Goal: Task Accomplishment & Management: Use online tool/utility

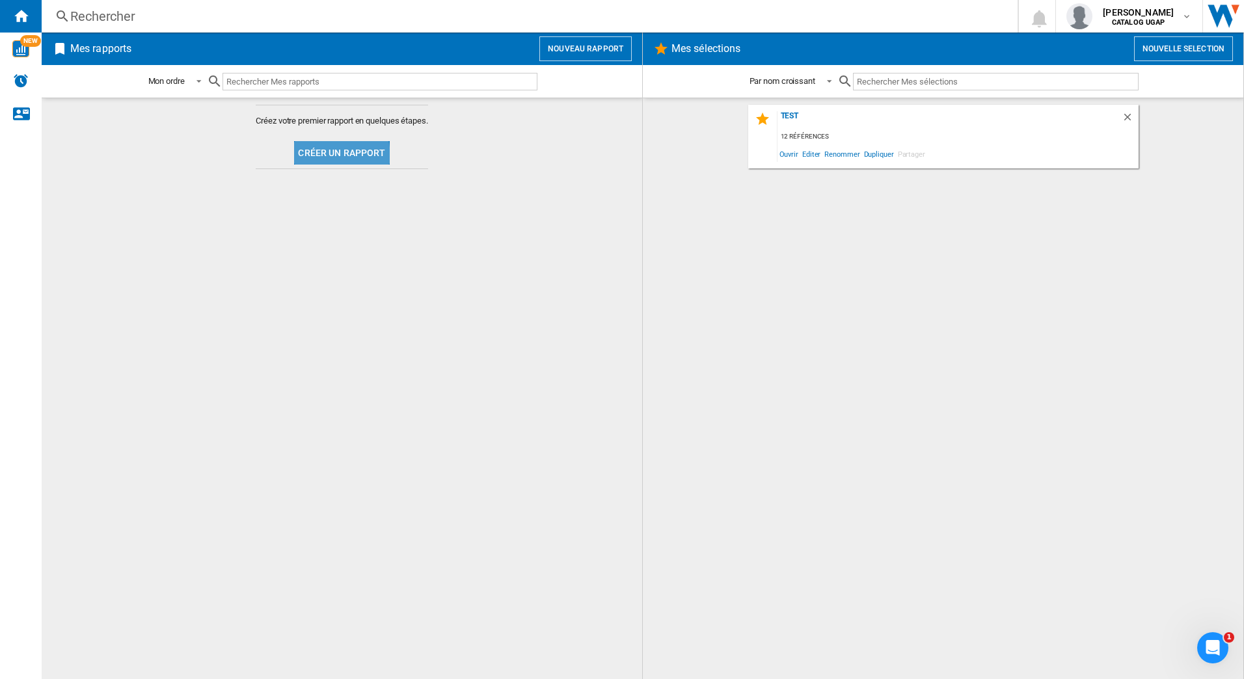
click at [307, 159] on button "Créer un rapport" at bounding box center [341, 152] width 95 height 23
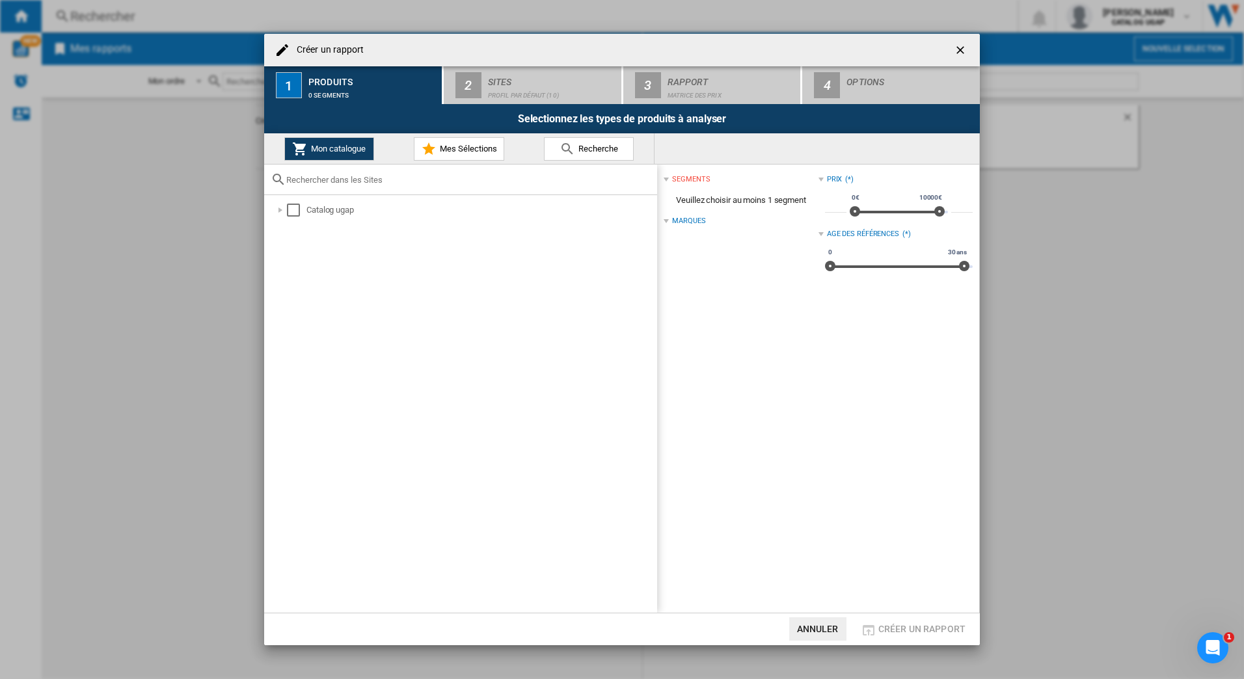
click at [280, 217] on div "Catalog ugap" at bounding box center [464, 210] width 385 height 17
click at [277, 208] on div at bounding box center [280, 210] width 13 height 13
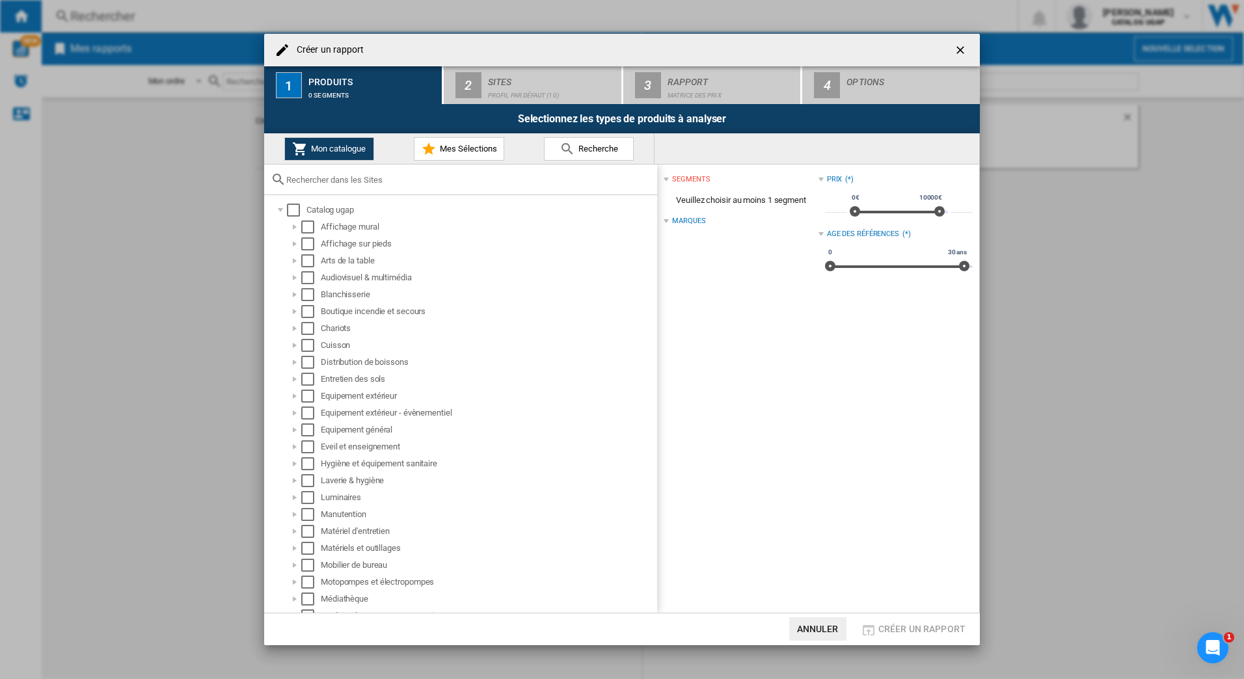
click at [297, 260] on div at bounding box center [294, 260] width 13 height 13
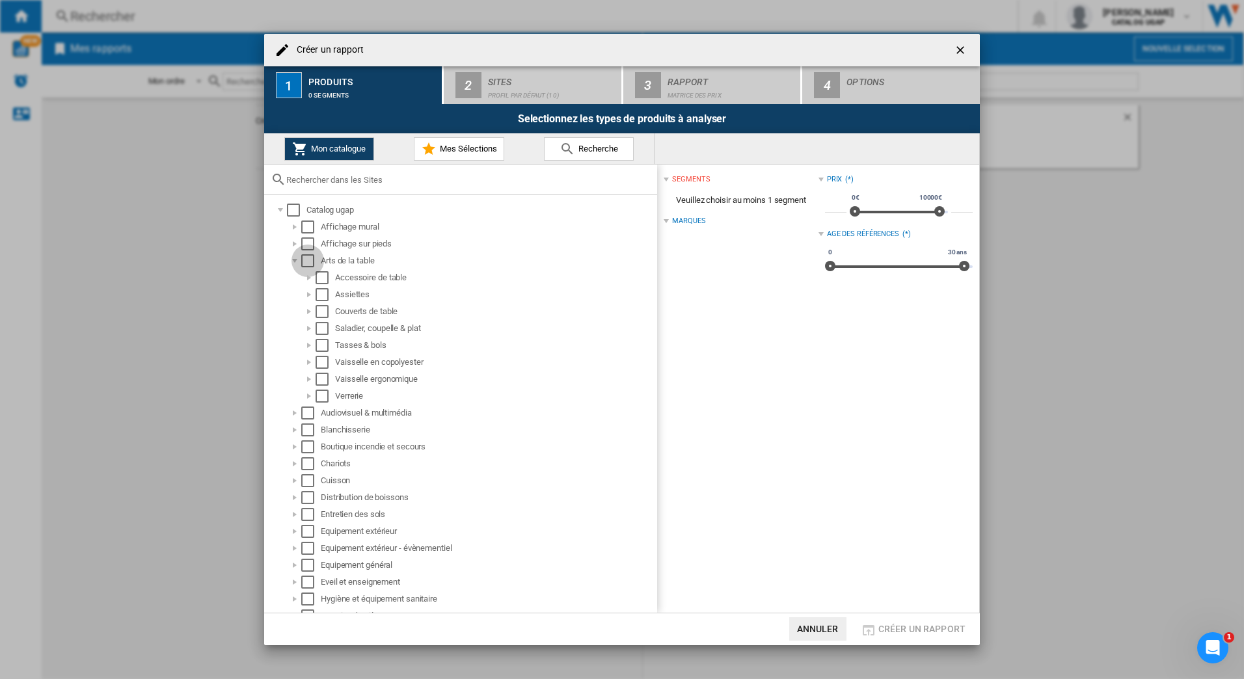
click at [312, 262] on div "Select" at bounding box center [307, 260] width 13 height 13
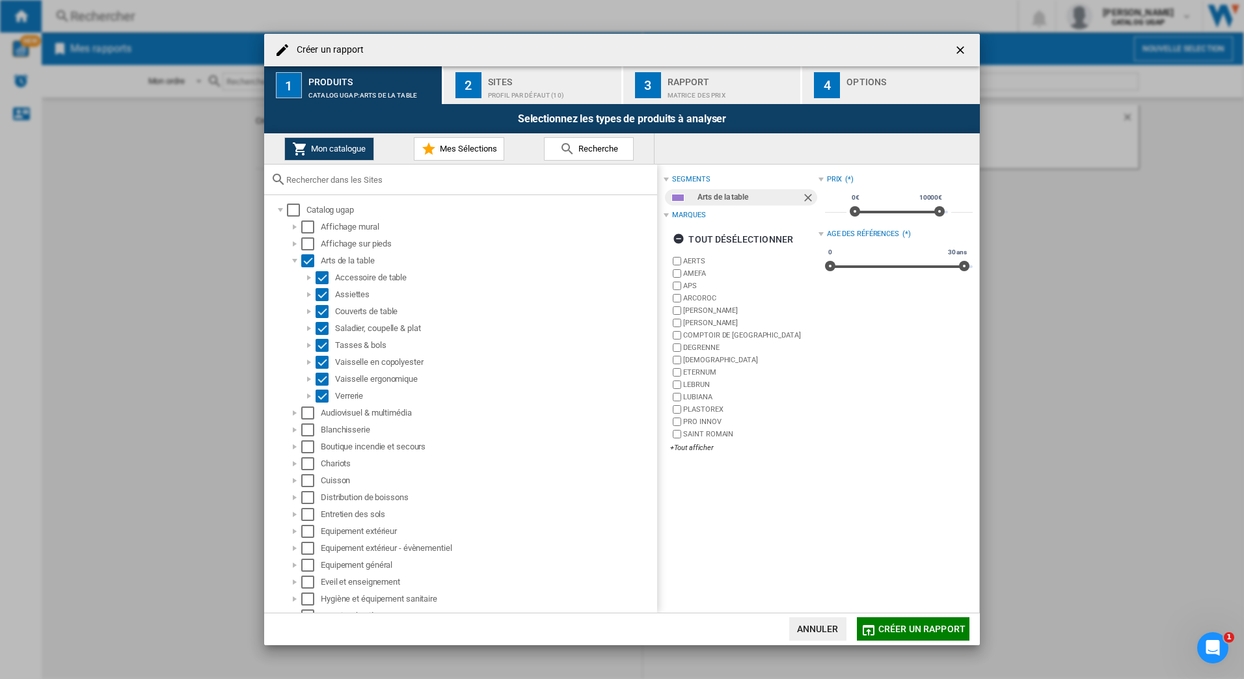
click at [293, 260] on div at bounding box center [294, 260] width 13 height 13
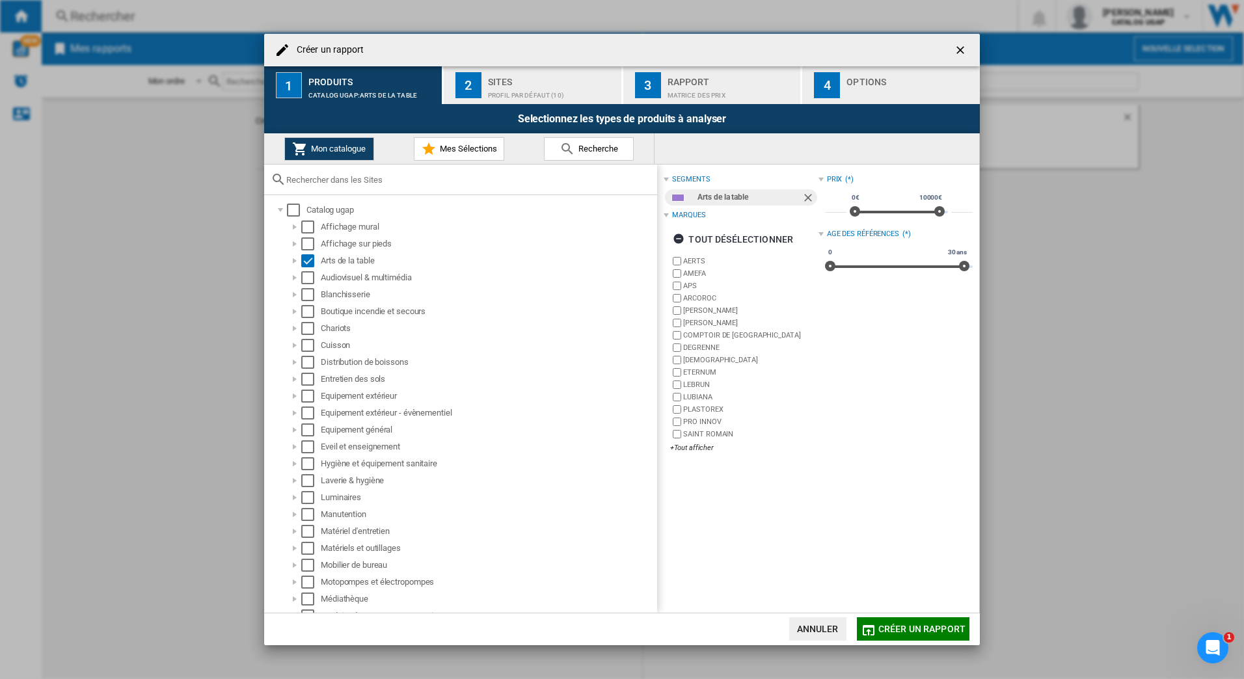
scroll to position [65, 0]
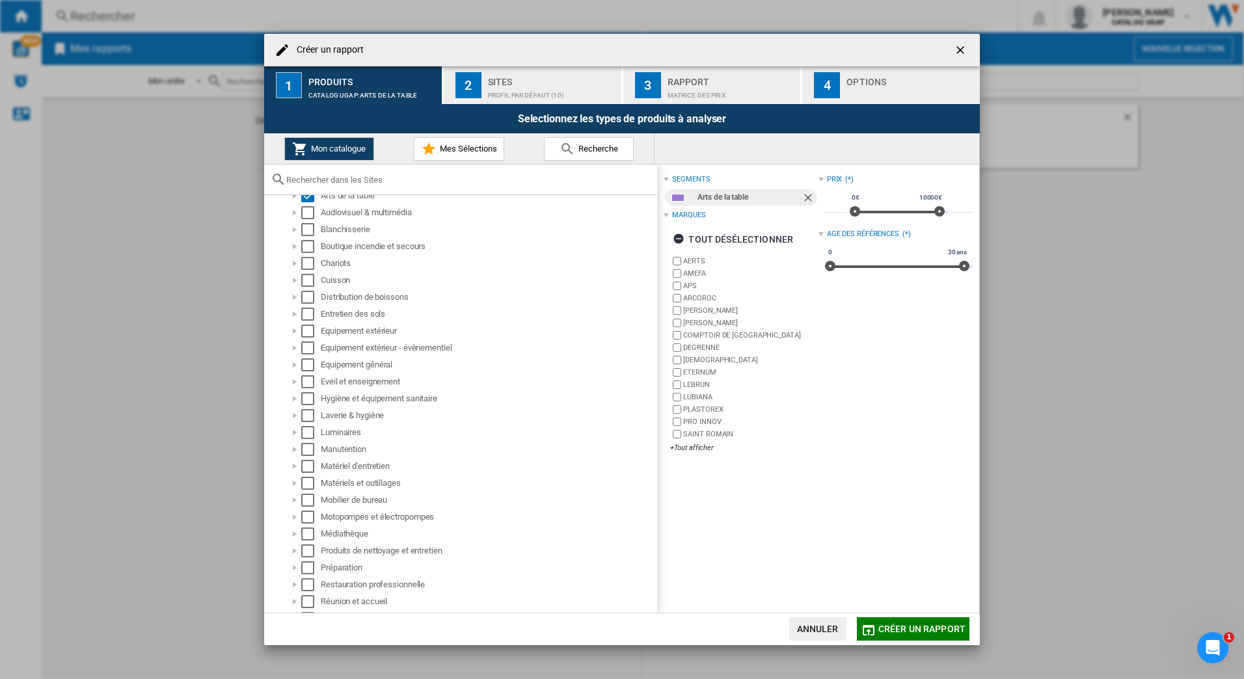
click at [295, 280] on div at bounding box center [294, 280] width 13 height 13
click at [306, 282] on div "Select" at bounding box center [307, 280] width 13 height 13
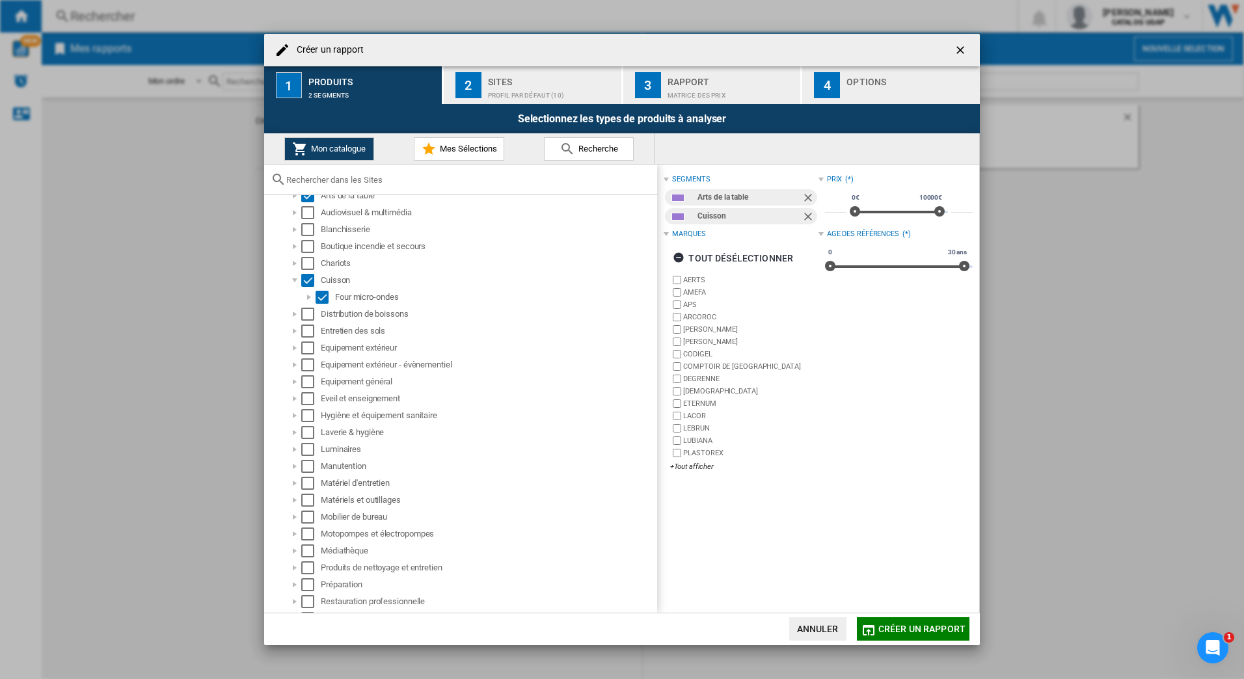
click at [298, 382] on div at bounding box center [294, 381] width 13 height 13
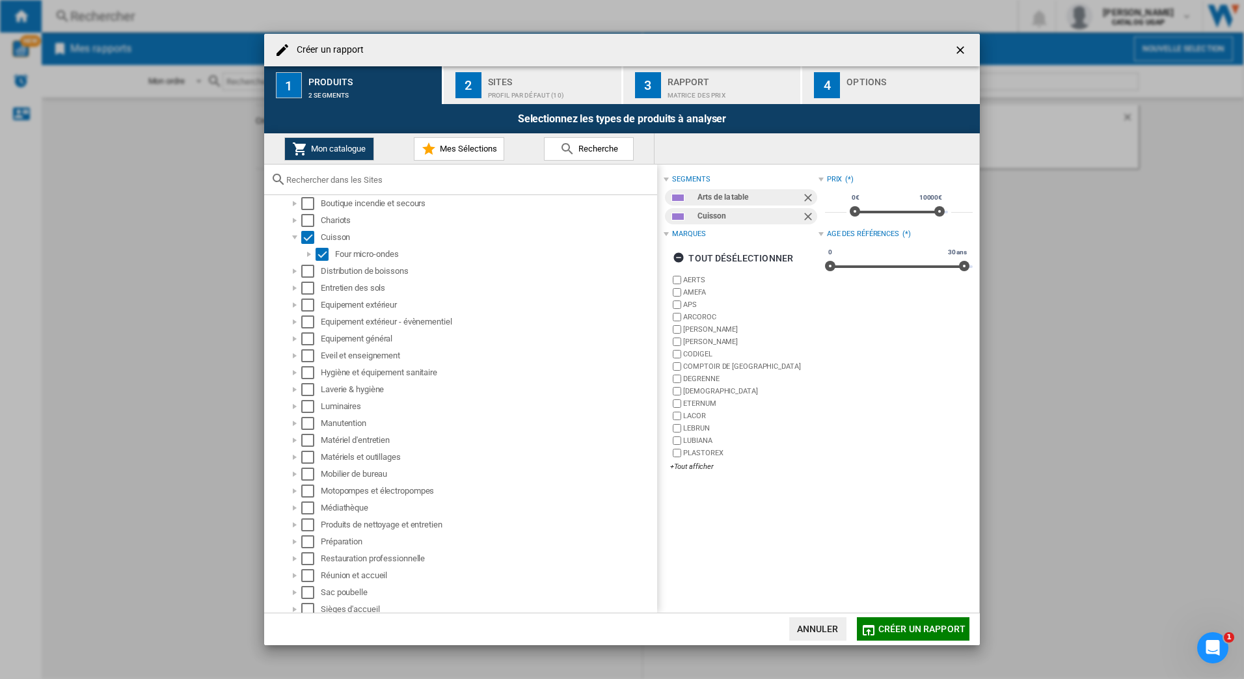
scroll to position [130, 0]
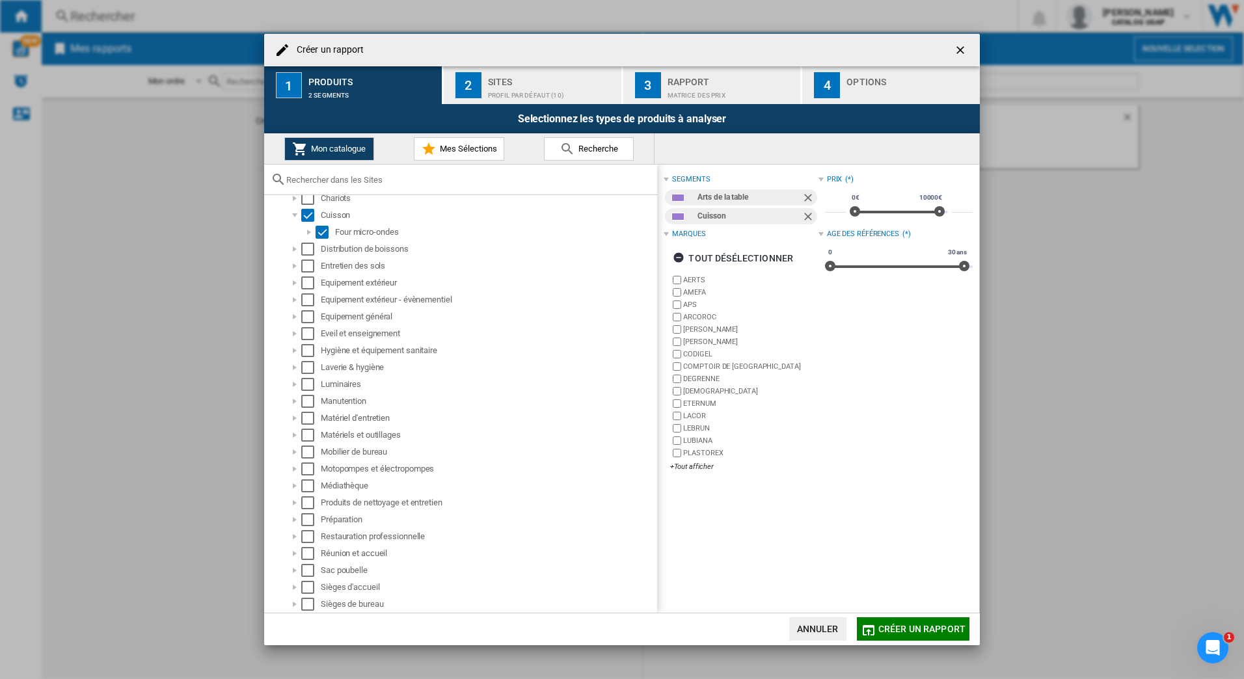
click at [297, 349] on div at bounding box center [294, 350] width 13 height 13
click at [296, 349] on div at bounding box center [294, 350] width 13 height 13
click at [308, 354] on div "Select" at bounding box center [307, 350] width 13 height 13
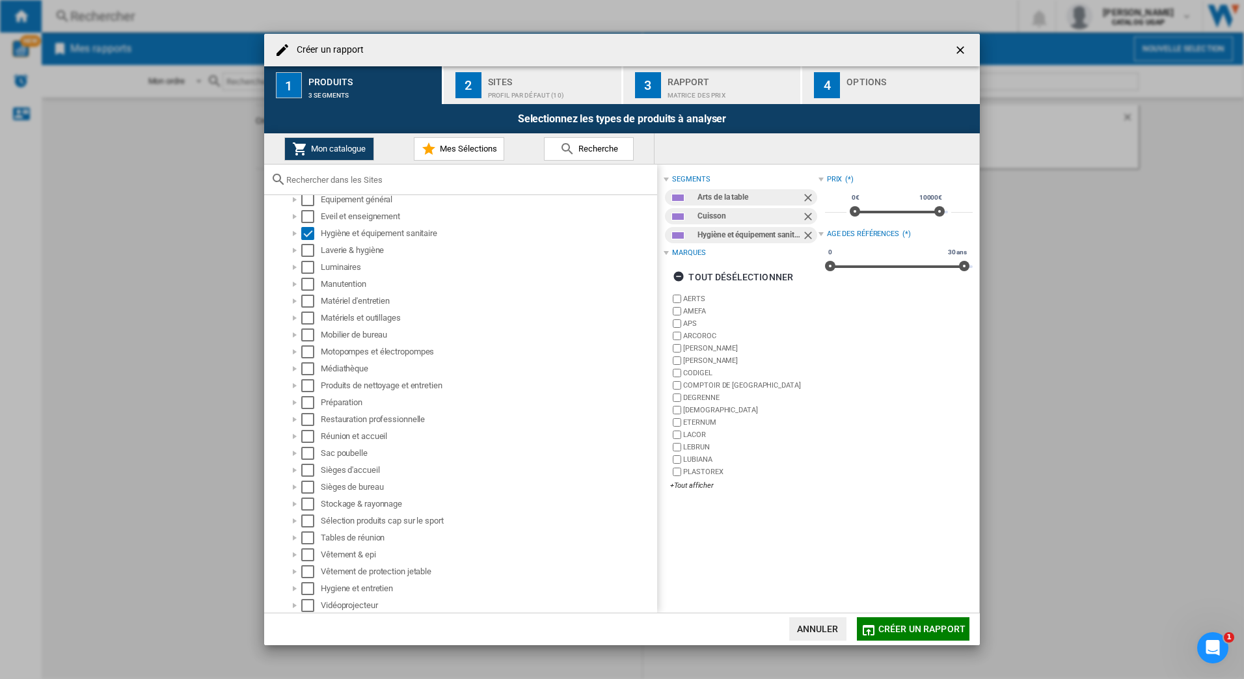
scroll to position [249, 0]
click at [306, 386] on div "Select" at bounding box center [307, 384] width 13 height 13
click at [304, 402] on div "Select" at bounding box center [307, 401] width 13 height 13
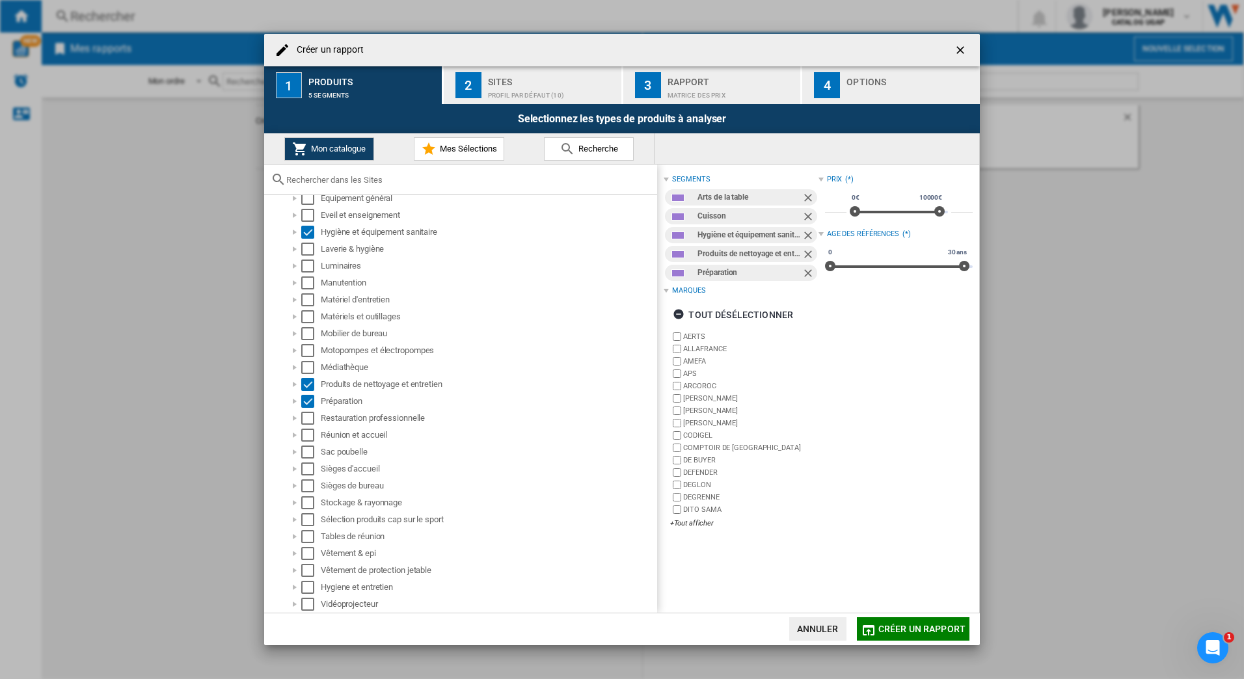
click at [304, 420] on div "Select" at bounding box center [307, 418] width 13 height 13
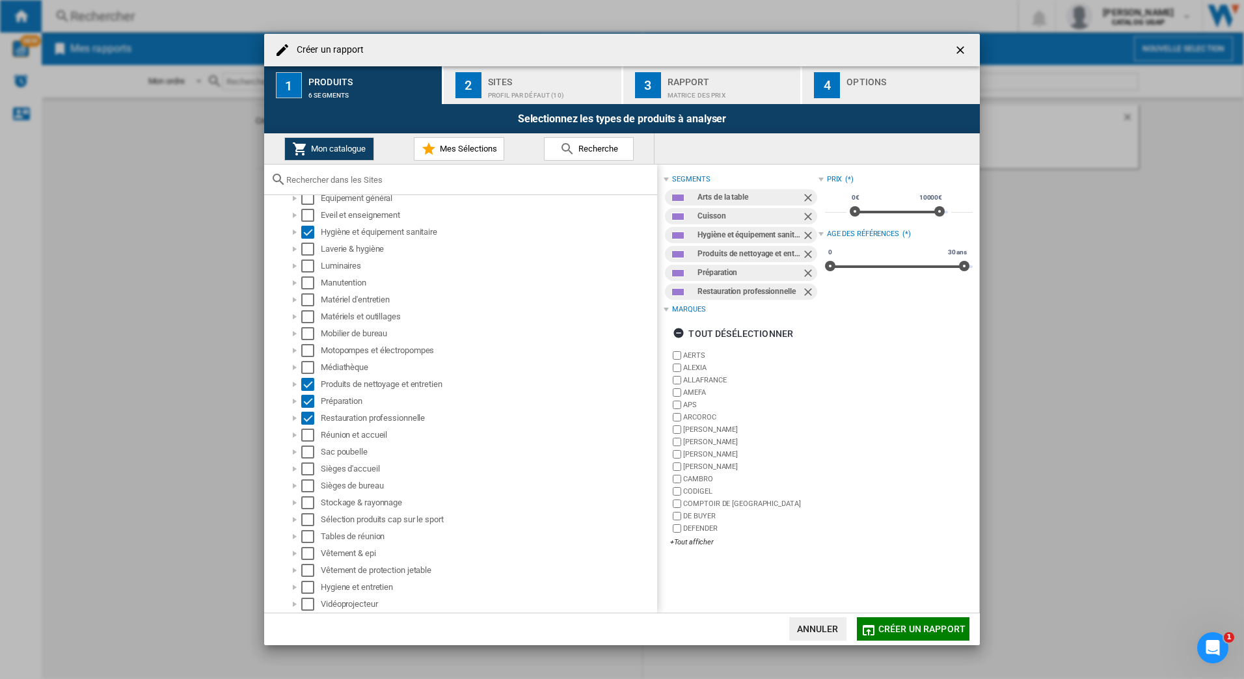
click at [308, 452] on div "Select" at bounding box center [307, 452] width 13 height 13
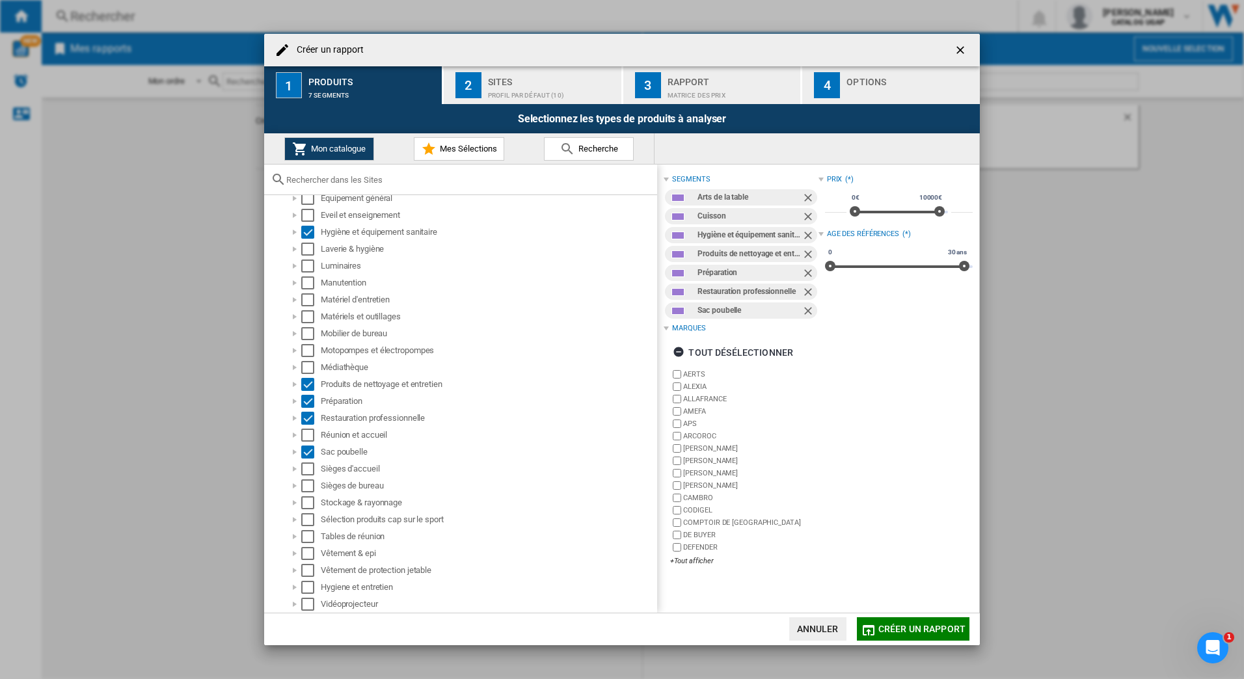
click at [306, 553] on div "Select" at bounding box center [307, 553] width 13 height 13
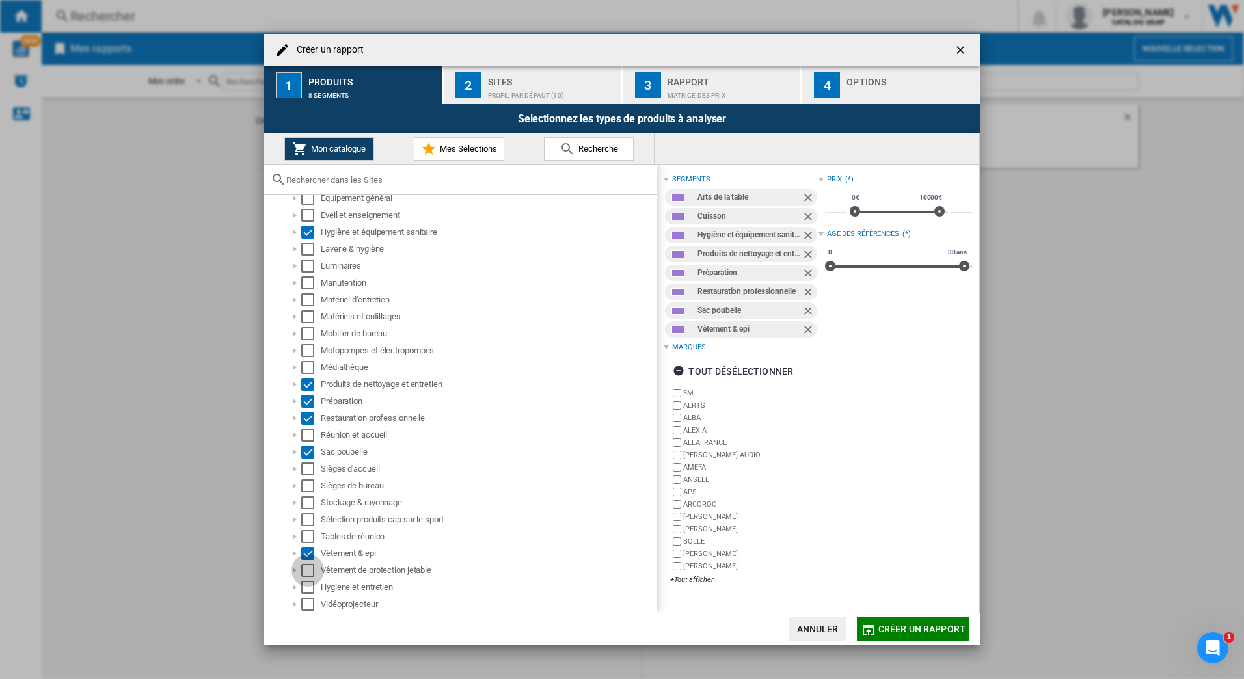
click at [308, 572] on div "Select" at bounding box center [307, 570] width 13 height 13
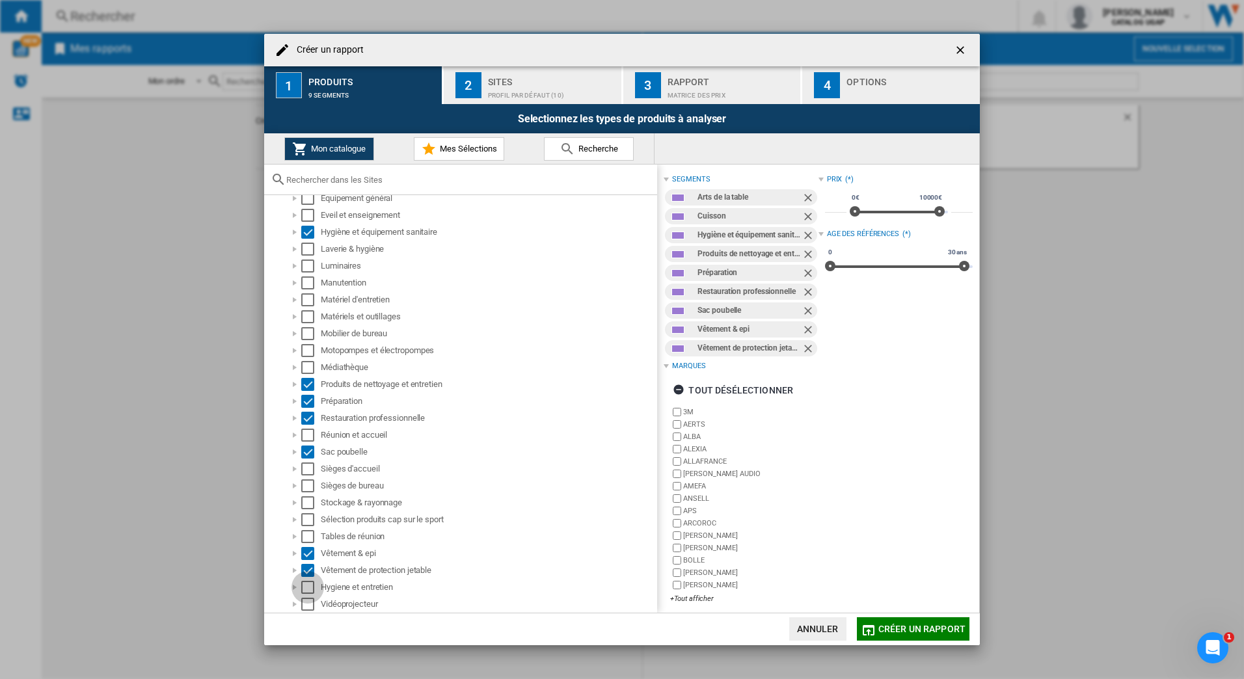
click at [307, 589] on div "Select" at bounding box center [307, 587] width 13 height 13
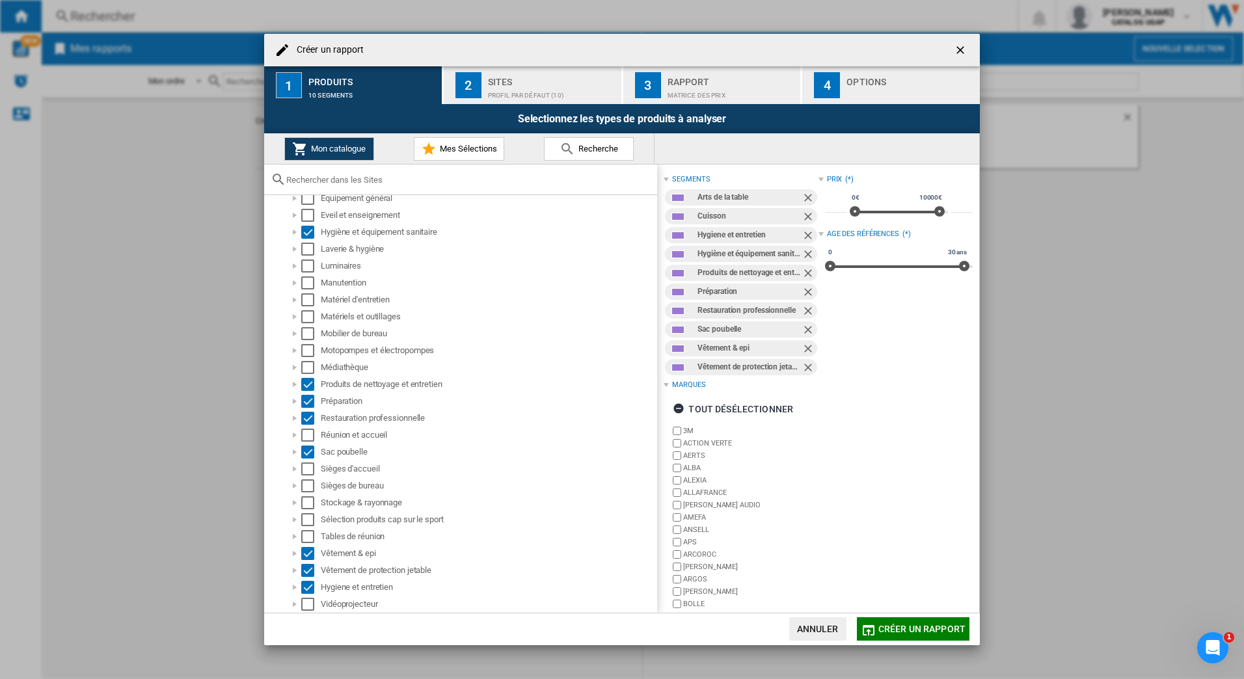
click at [899, 632] on span "Créer un rapport" at bounding box center [921, 629] width 87 height 10
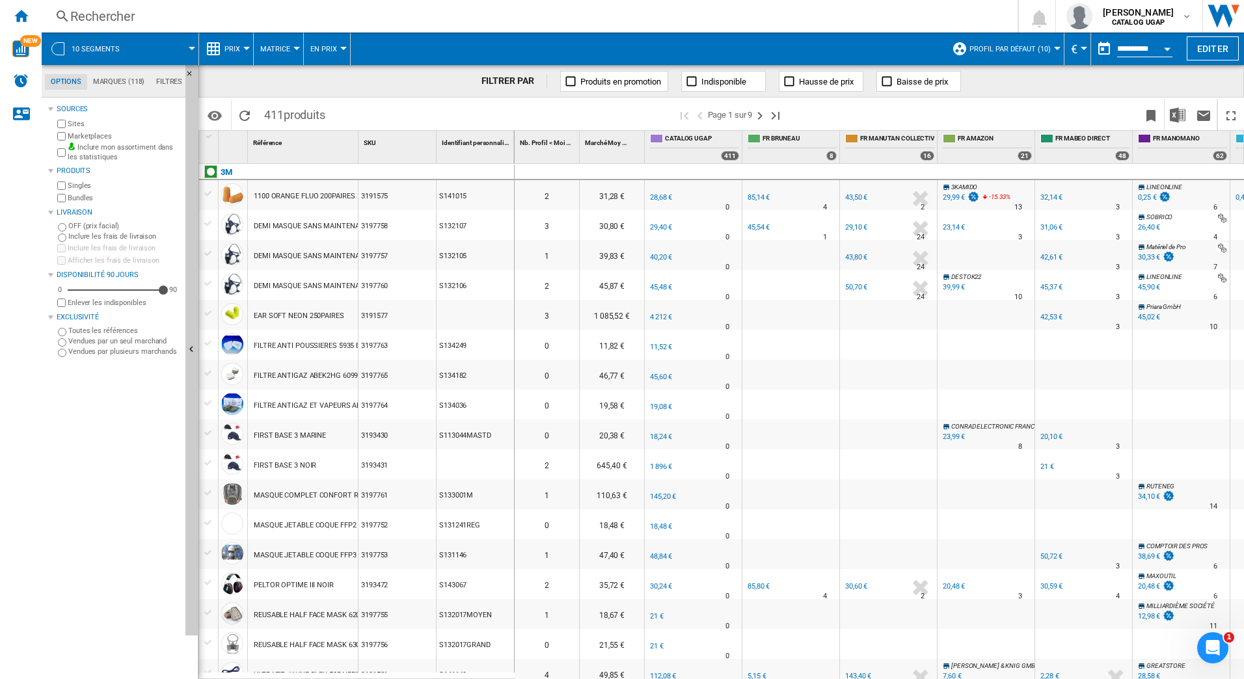
click at [113, 304] on label "Enlever les indisponibles" at bounding box center [124, 303] width 113 height 10
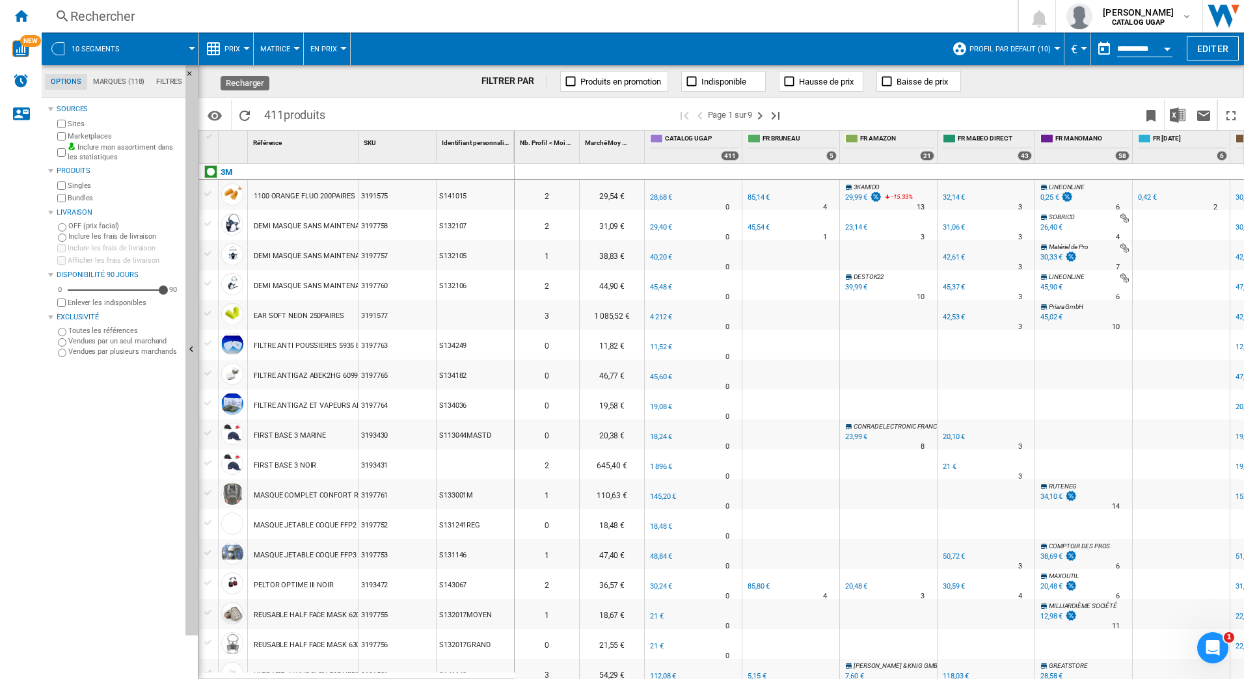
click at [244, 116] on ng-md-icon "Recharger" at bounding box center [245, 116] width 16 height 16
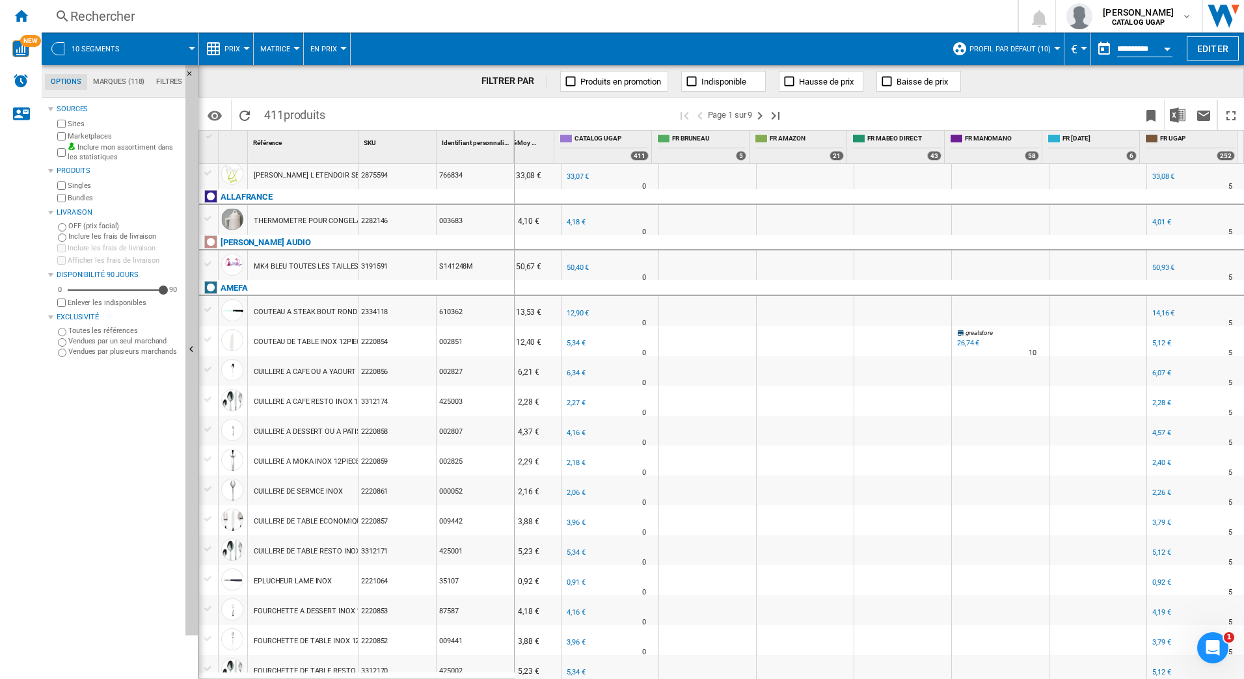
scroll to position [1129, 0]
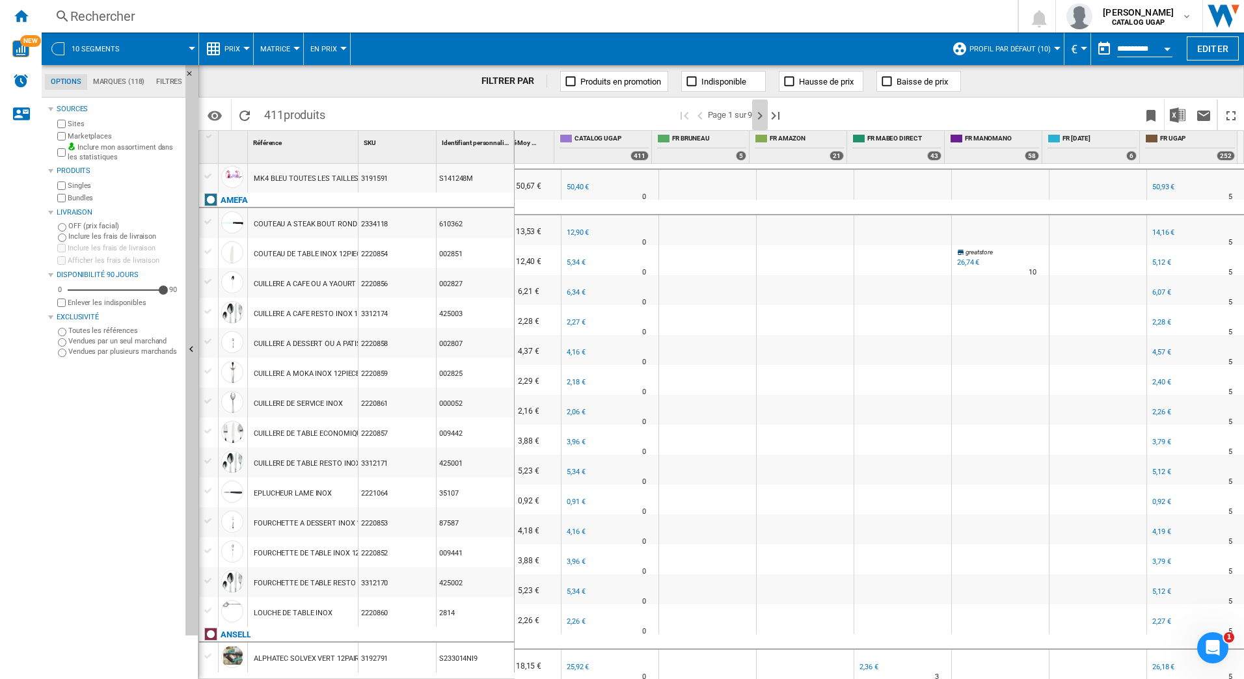
click at [761, 114] on ng-md-icon "Page suivante" at bounding box center [760, 116] width 16 height 16
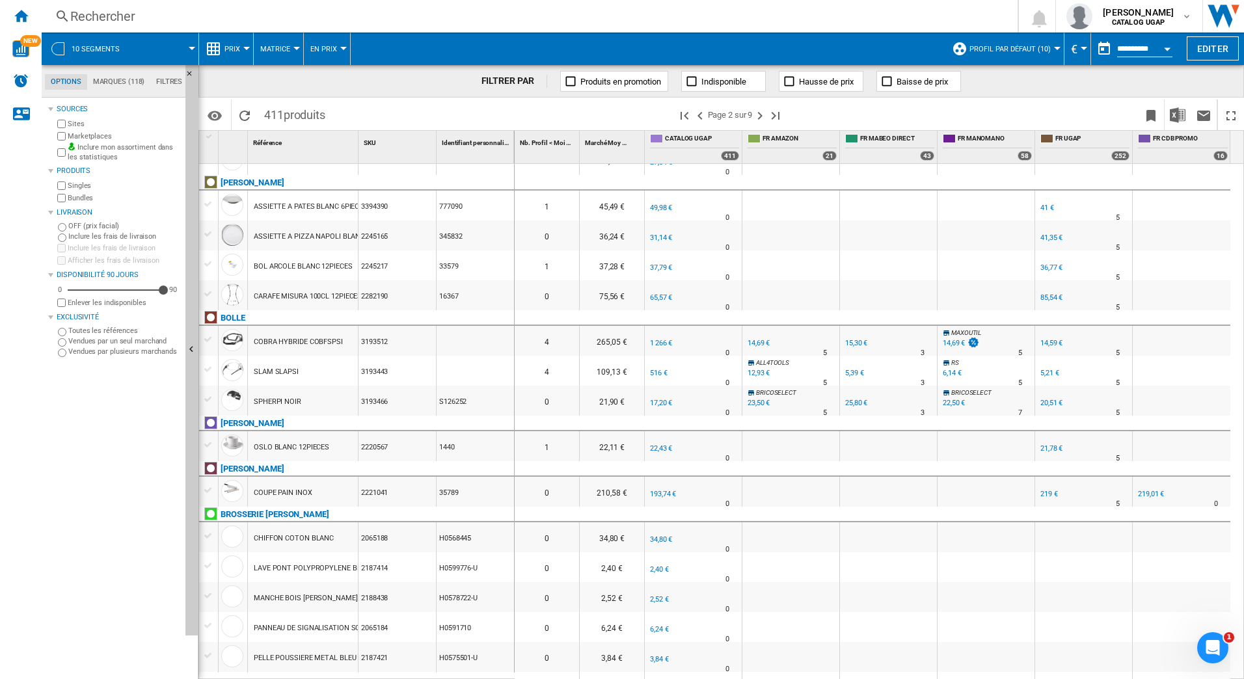
scroll to position [976, 0]
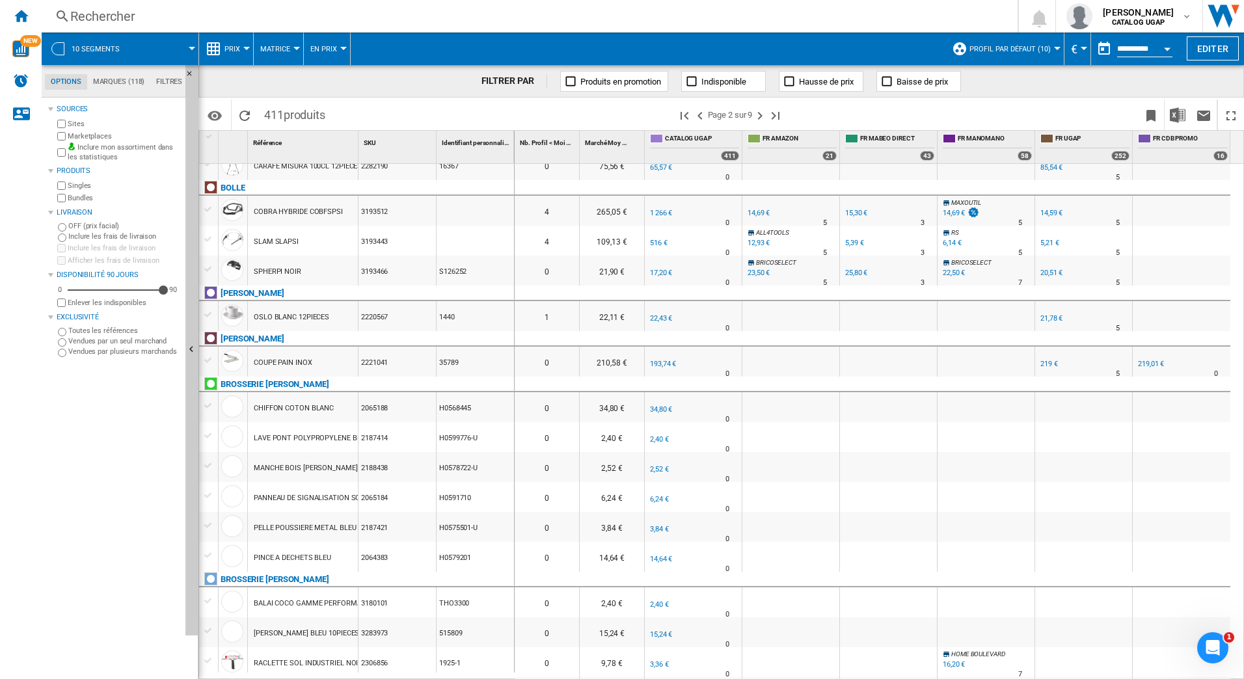
click at [270, 366] on div "COUPE PAIN INOX" at bounding box center [283, 363] width 59 height 30
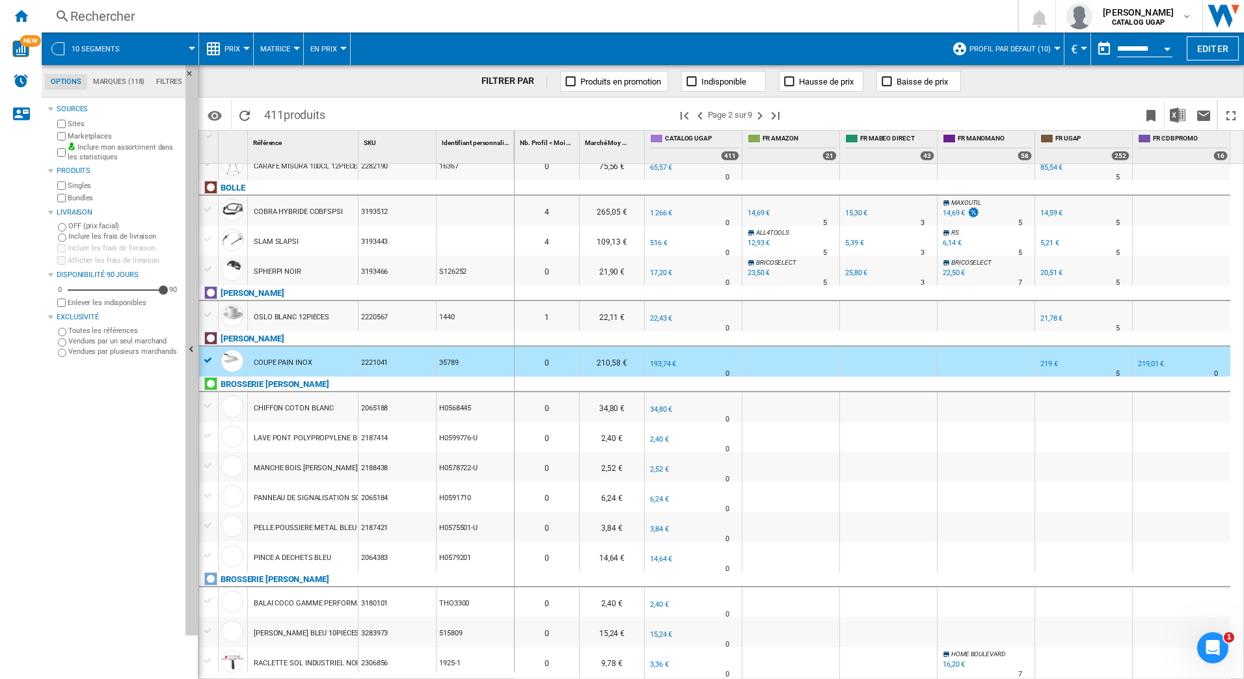
click at [1146, 362] on div "219,01 €" at bounding box center [1151, 364] width 26 height 8
click at [1048, 368] on div "219 €" at bounding box center [1049, 364] width 18 height 8
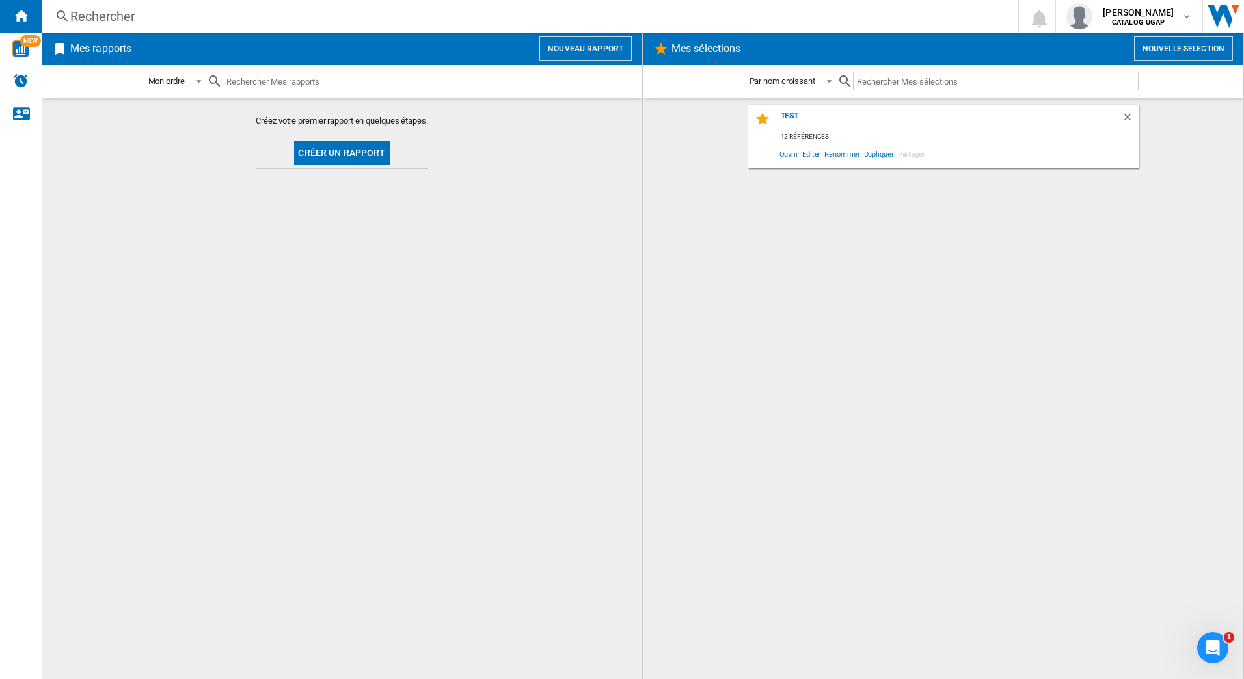
click at [331, 149] on button "Créer un rapport" at bounding box center [341, 152] width 95 height 23
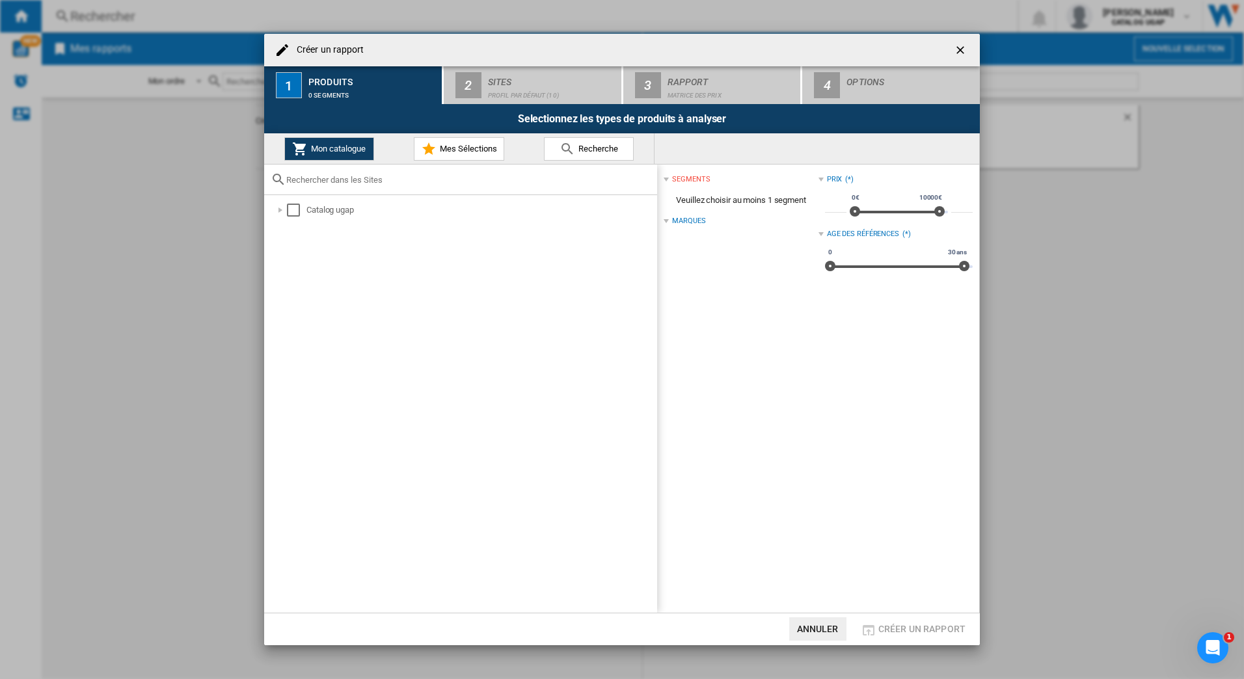
click at [278, 213] on div at bounding box center [280, 210] width 13 height 13
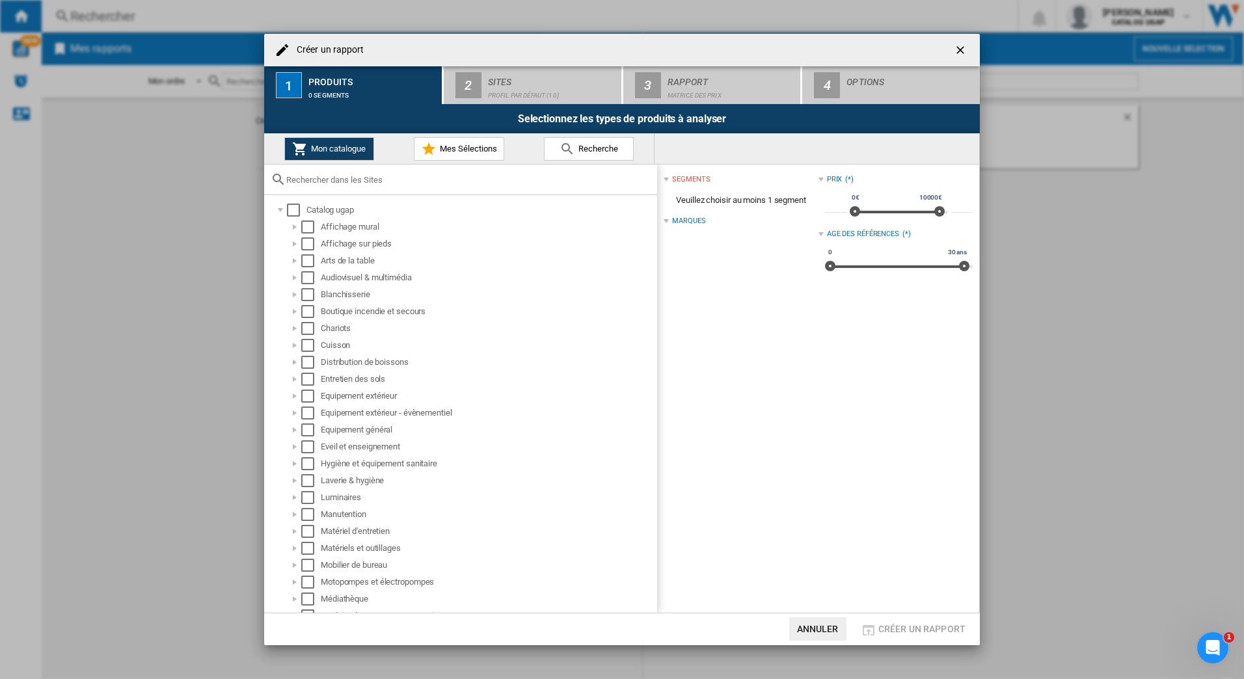
scroll to position [232, 0]
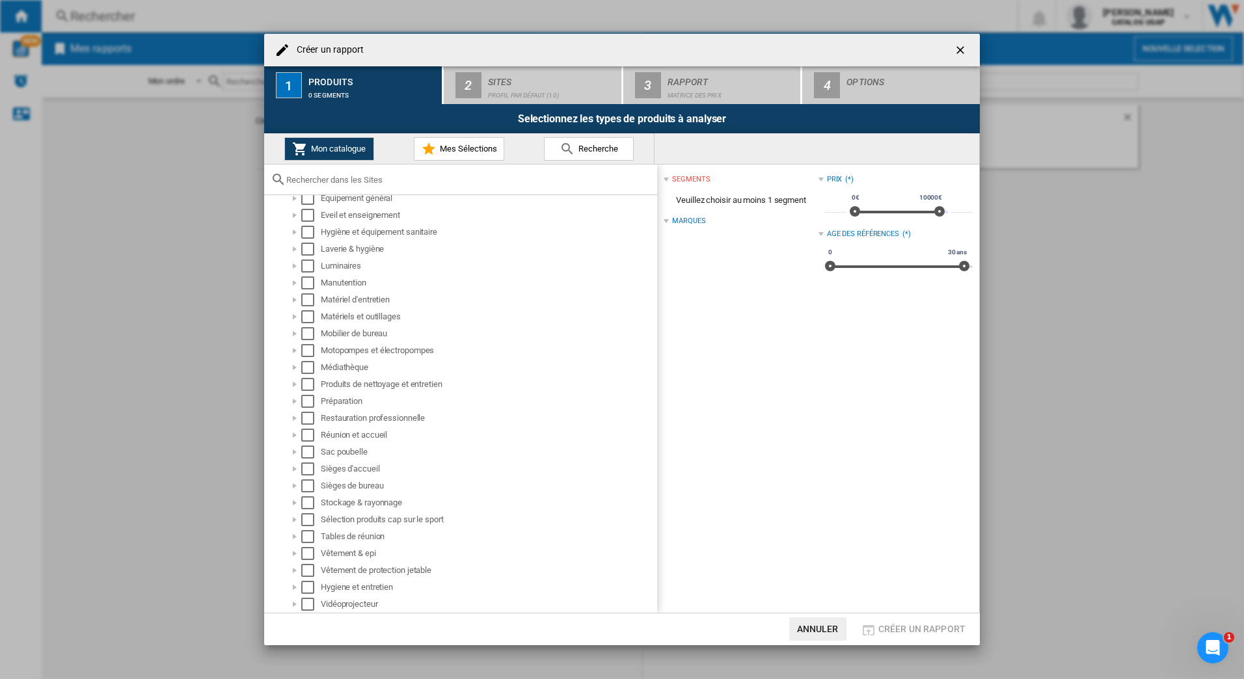
click at [368, 556] on div "Vêtement & epi" at bounding box center [488, 553] width 334 height 13
click at [308, 550] on div "Select" at bounding box center [307, 553] width 13 height 13
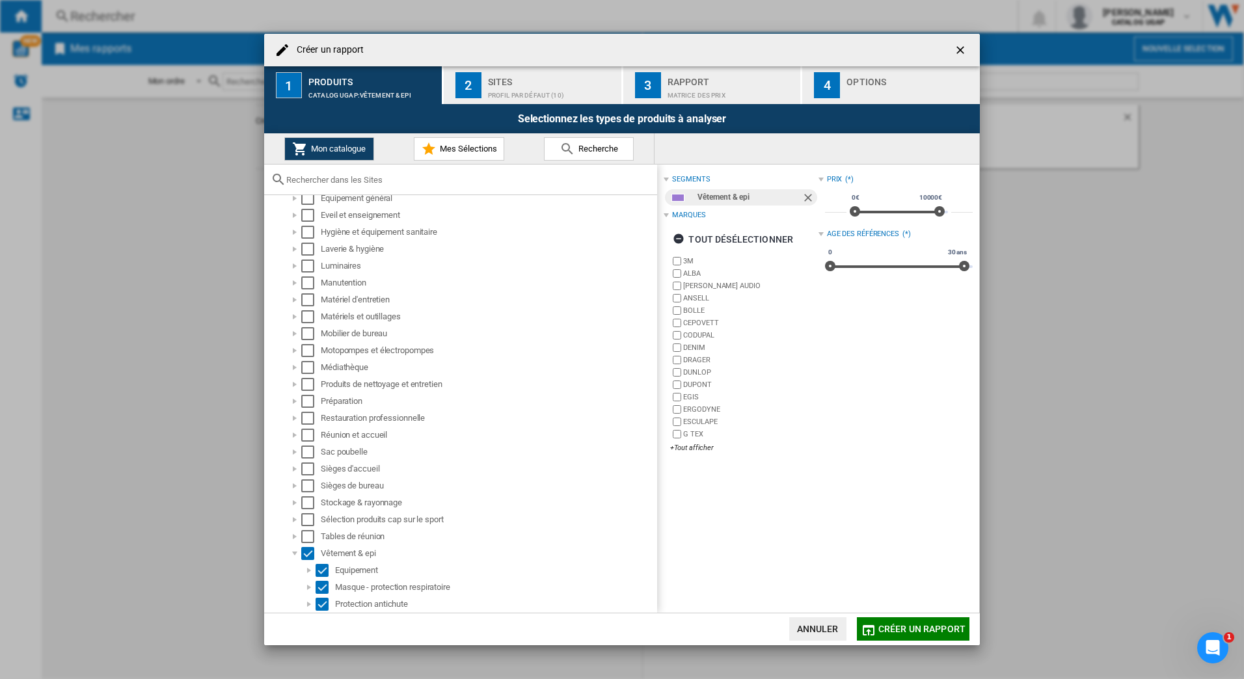
click at [882, 628] on span "Créer un rapport" at bounding box center [921, 629] width 87 height 10
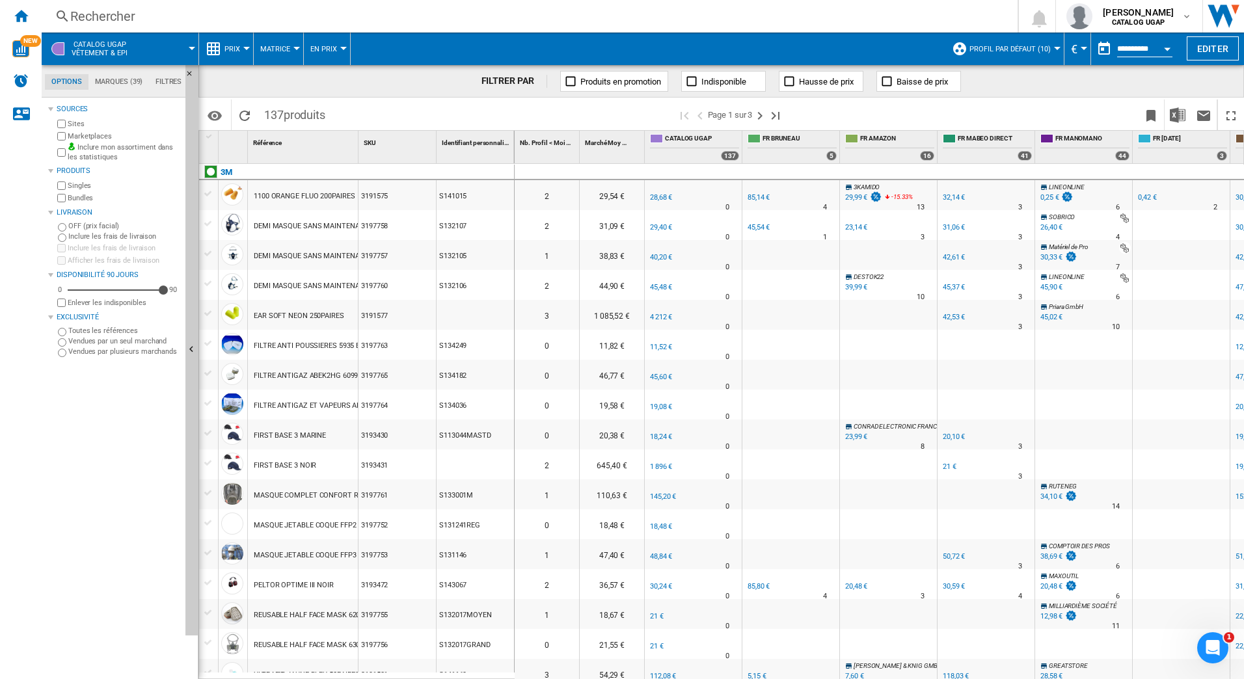
click at [75, 356] on label "Vendues par plusieurs marchands" at bounding box center [124, 352] width 112 height 10
click at [243, 109] on ng-md-icon "Recharger" at bounding box center [245, 116] width 16 height 16
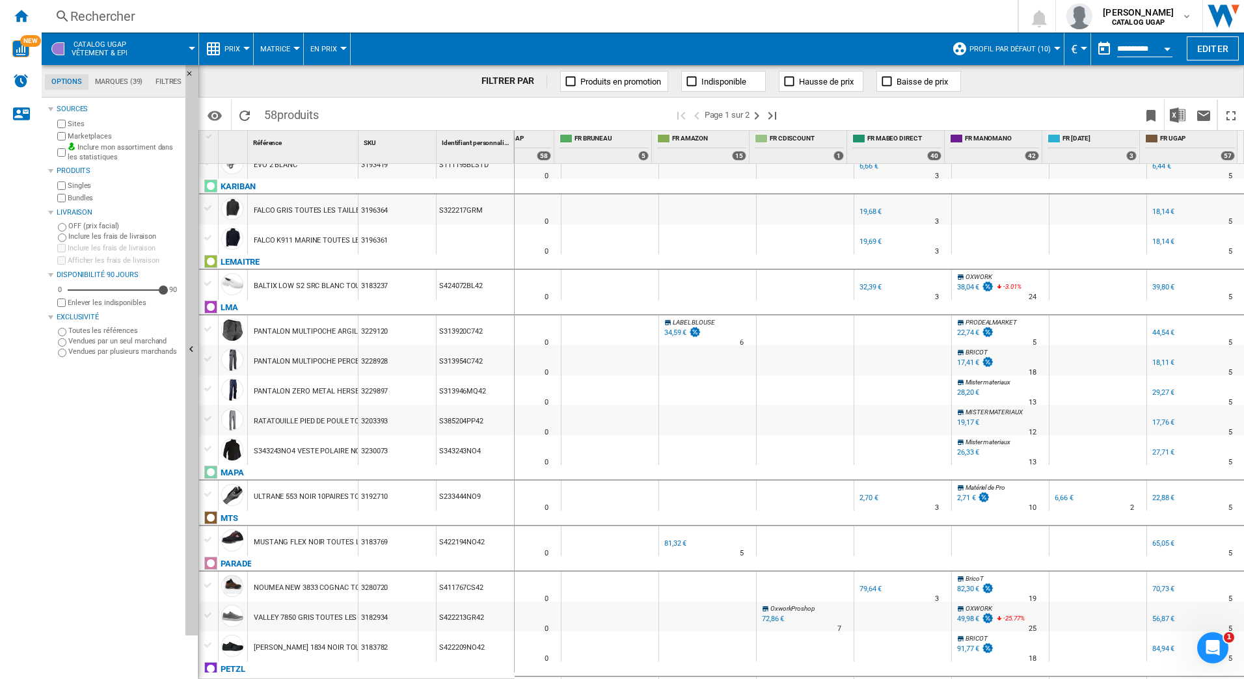
scroll to position [1316, 0]
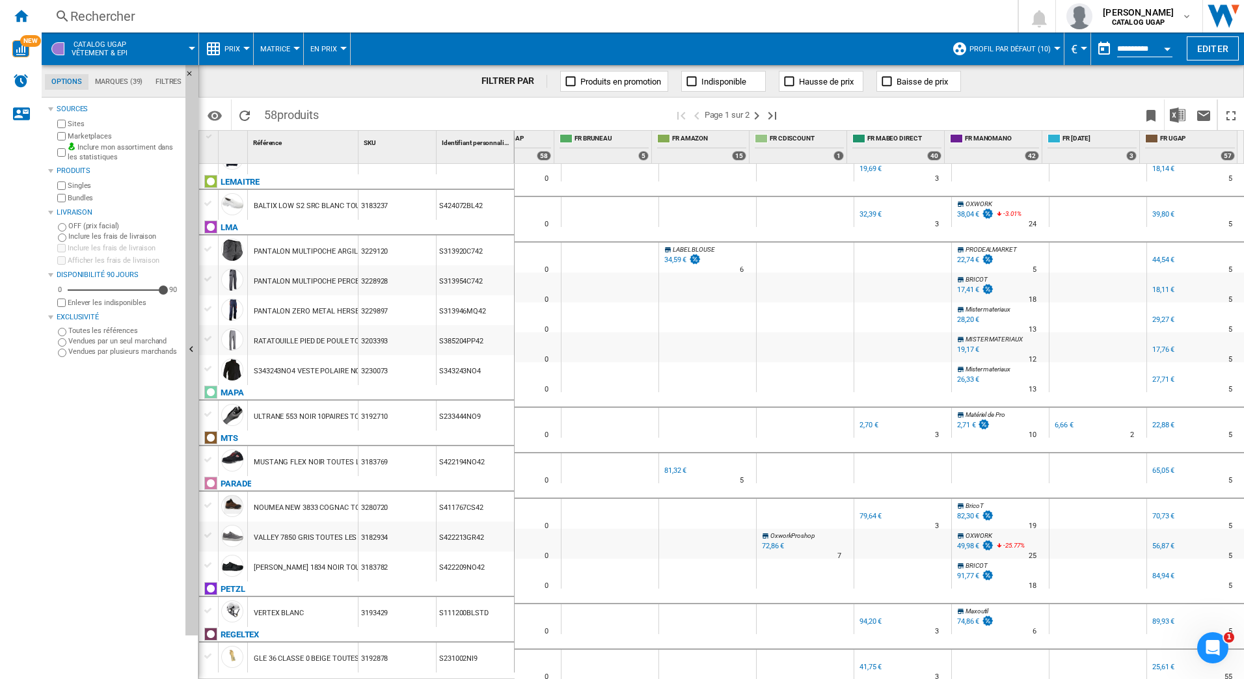
drag, startPoint x: 395, startPoint y: 658, endPoint x: 364, endPoint y: 655, distance: 30.7
click at [364, 655] on div "3192878" at bounding box center [396, 658] width 77 height 30
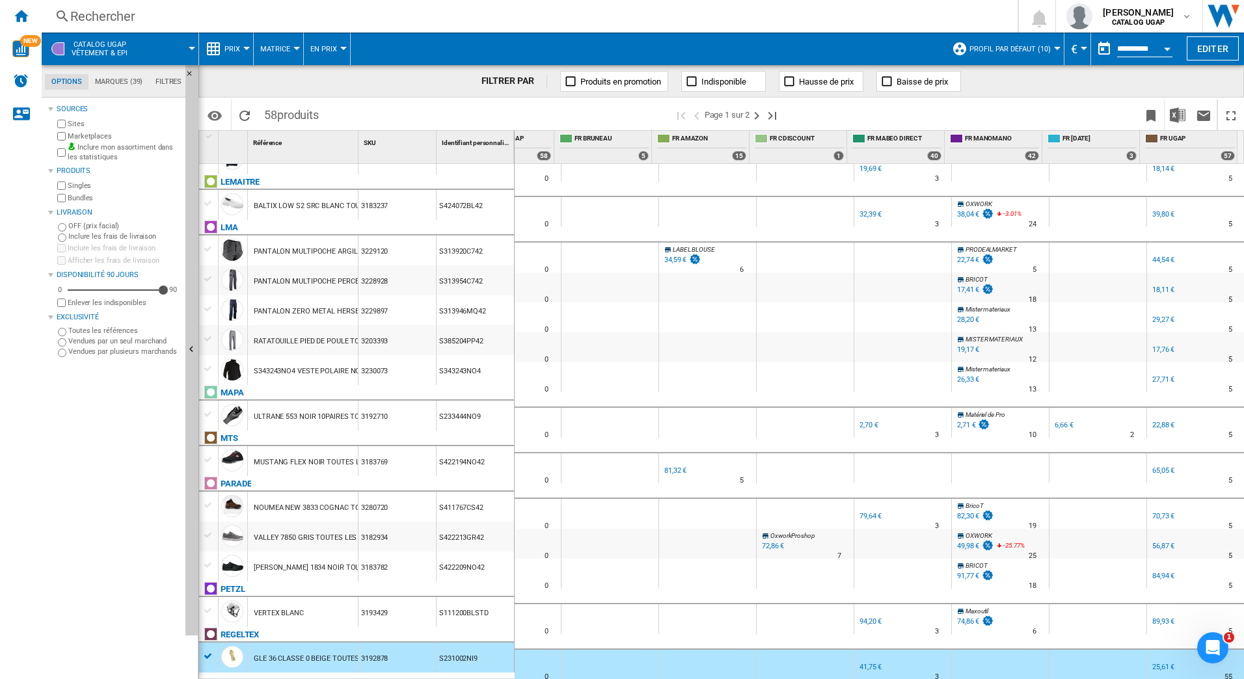
click at [204, 657] on div at bounding box center [209, 657] width 14 height 12
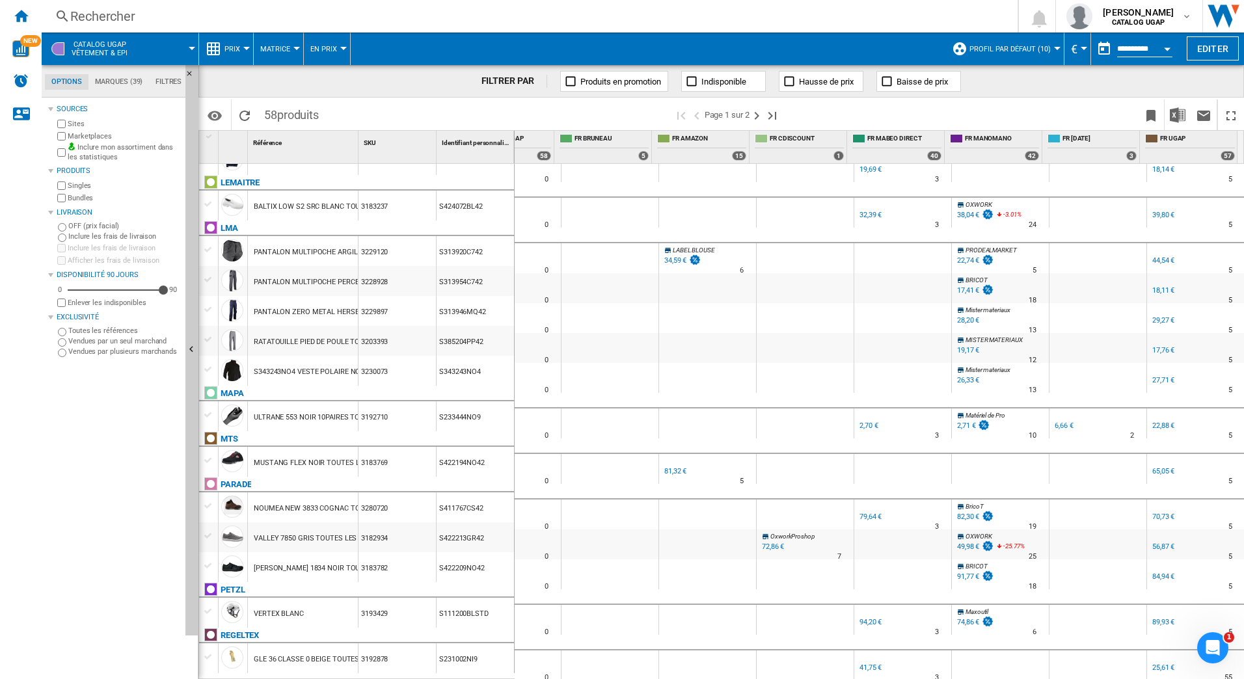
scroll to position [1316, 188]
